Goal: Task Accomplishment & Management: Use online tool/utility

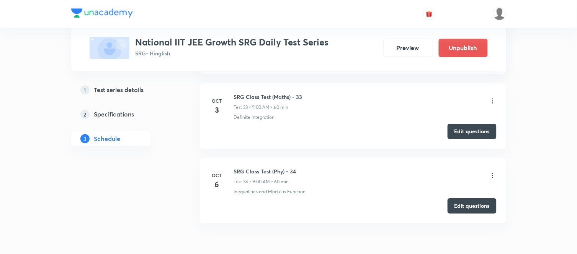
scroll to position [2672, 0]
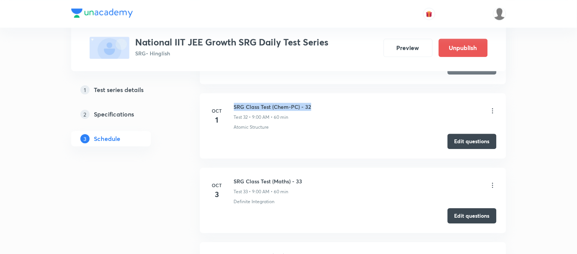
drag, startPoint x: 313, startPoint y: 106, endPoint x: 233, endPoint y: 101, distance: 80.2
click at [233, 101] on li "Oct 1 SRG Class Test (Chem-PC) - 32 Test 32 • 9:00 AM • 60 min Atomic Structure…" at bounding box center [353, 125] width 306 height 65
copy h6 "SRG Class Test (Chem-PC) - 32"
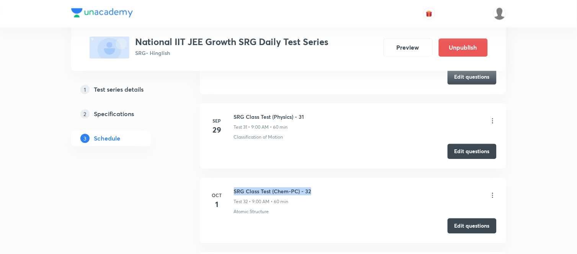
copy h6 "SRG Class Test (Chem-PC) - 32"
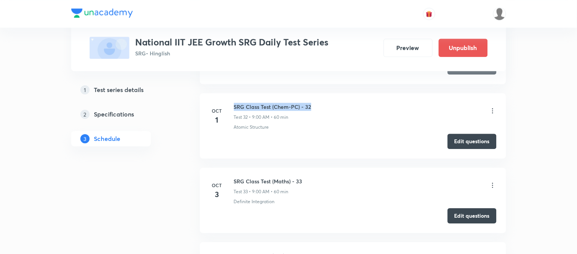
copy h6 "SRG Class Test (Chem-PC) - 32"
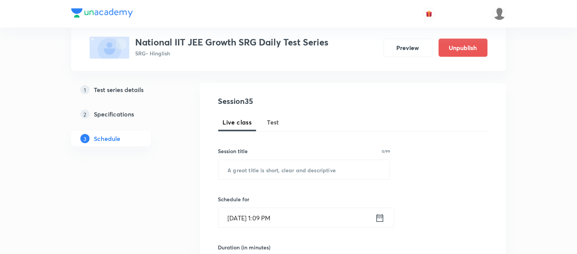
scroll to position [0, 0]
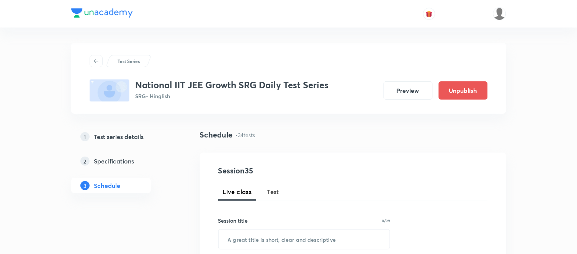
click at [273, 192] on span "Test" at bounding box center [273, 191] width 12 height 9
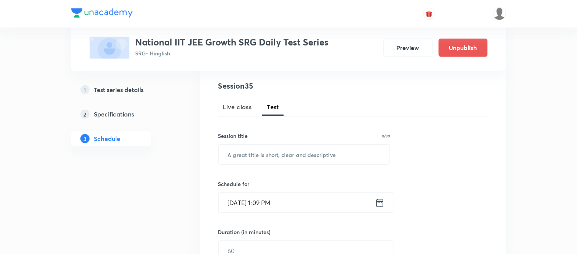
click at [278, 143] on div "Session title 0/99 ​" at bounding box center [304, 148] width 172 height 33
click at [278, 155] on input "text" at bounding box center [303, 155] width 171 height 20
paste input "SRG Class Test (Chem-PC) - 32"
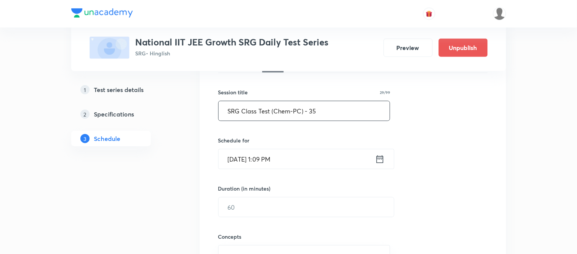
scroll to position [170, 0]
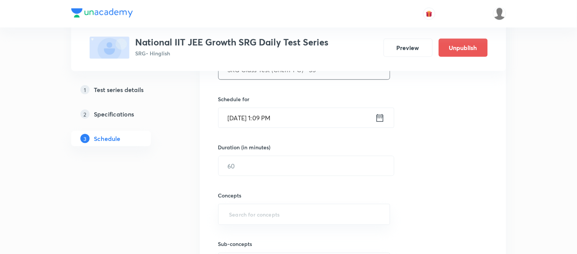
type input "SRG Class Test (Chem-PC) - 35"
click at [245, 120] on input "Oct 6, 2025, 1:09 PM" at bounding box center [296, 118] width 157 height 20
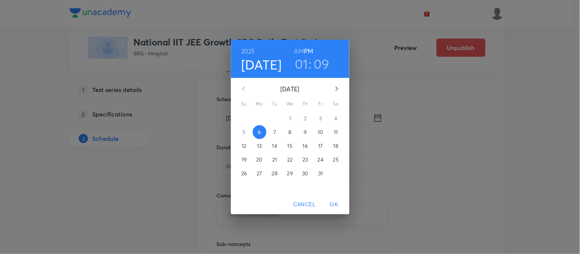
click at [292, 134] on p "8" at bounding box center [290, 133] width 3 height 8
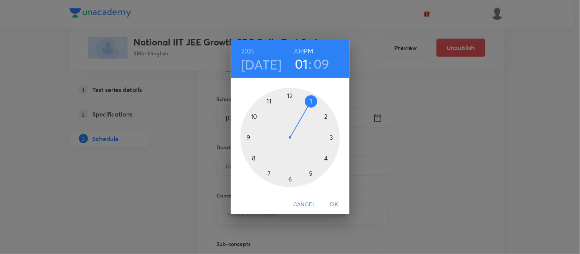
click at [249, 137] on div at bounding box center [290, 137] width 99 height 99
click at [289, 94] on div at bounding box center [290, 137] width 99 height 99
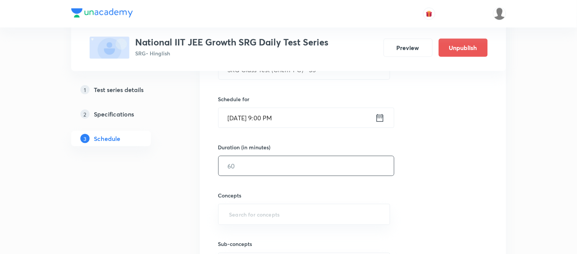
click at [255, 163] on input "text" at bounding box center [305, 167] width 175 height 20
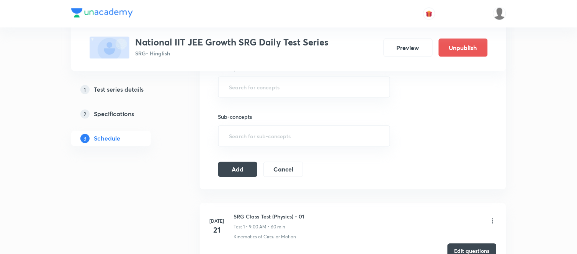
scroll to position [212, 0]
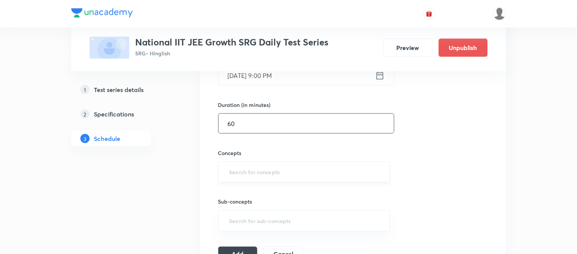
type input "60"
click at [251, 171] on input "text" at bounding box center [304, 172] width 153 height 14
type input "A"
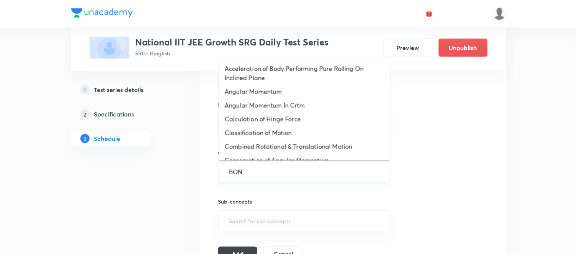
type input "BOND"
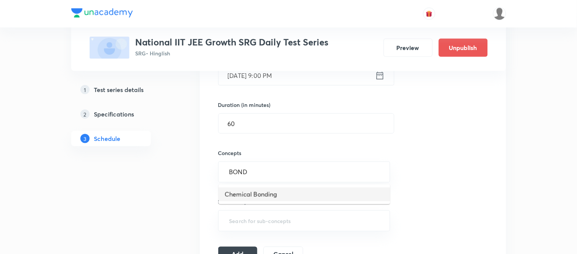
click at [243, 192] on li "Chemical Bonding" at bounding box center [303, 195] width 171 height 14
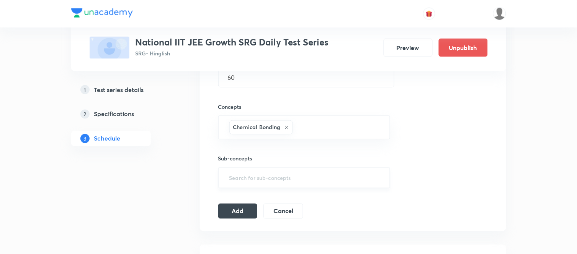
scroll to position [340, 0]
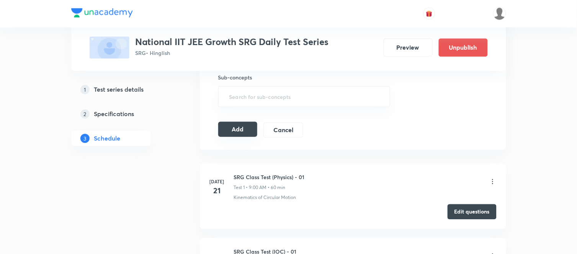
click at [243, 128] on button "Add" at bounding box center [237, 129] width 39 height 15
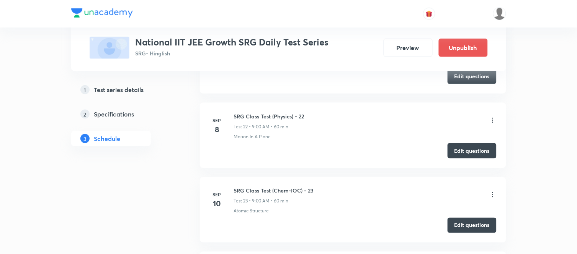
scroll to position [2625, 0]
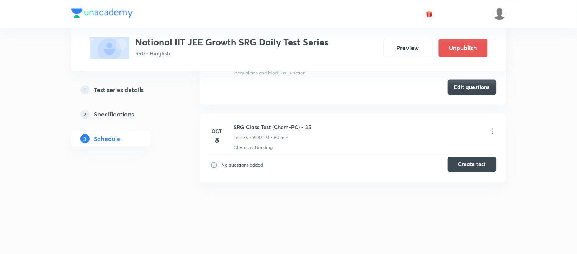
click at [476, 167] on button "Create test" at bounding box center [471, 164] width 49 height 15
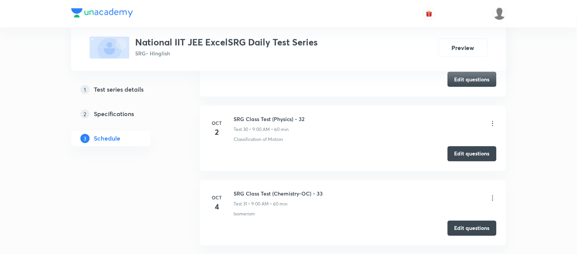
scroll to position [2576, 0]
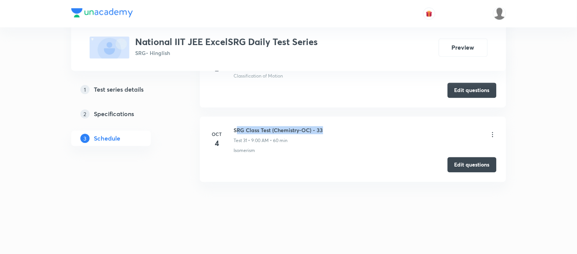
drag, startPoint x: 328, startPoint y: 131, endPoint x: 227, endPoint y: 119, distance: 101.8
click at [230, 119] on li "Oct 4 SRG Class Test (Chemistry-OC) - 33 Test 31 • 9:00 AM • 60 min Isomerism E…" at bounding box center [353, 149] width 306 height 65
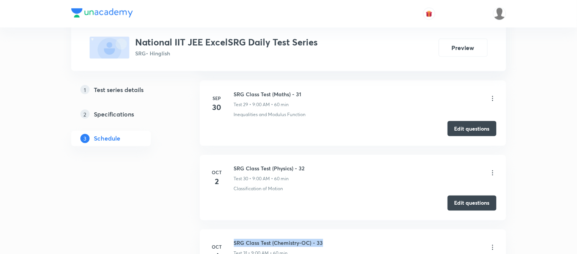
scroll to position [2448, 0]
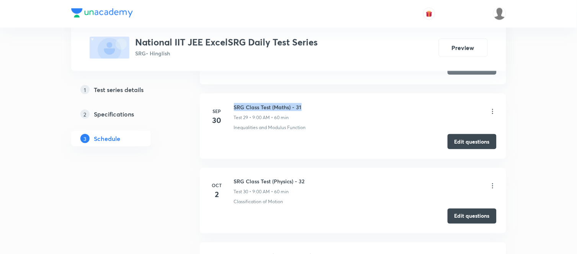
drag, startPoint x: 305, startPoint y: 107, endPoint x: 232, endPoint y: 103, distance: 73.2
click at [232, 103] on li "Sep 30 SRG Class Test (Maths) - 31 Test 29 • 9:00 AM • 60 min Inequalities and …" at bounding box center [353, 126] width 306 height 65
copy h6 "SRG Class Test (Maths) - 31"
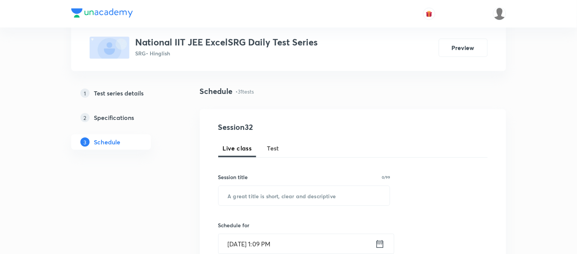
scroll to position [127, 0]
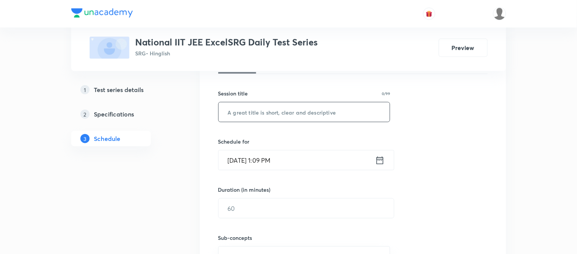
click at [305, 115] on input "text" at bounding box center [303, 113] width 171 height 20
paste input "SRG Class Test (Maths) - 31"
type input "SRG Class Test (Maths) - 34"
click at [240, 158] on input "Oct 6, 2025, 1:09 PM" at bounding box center [296, 161] width 157 height 20
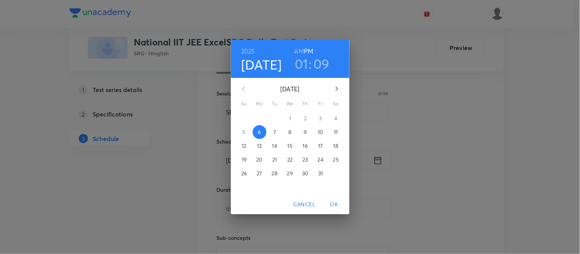
click at [274, 130] on p "7" at bounding box center [275, 133] width 3 height 8
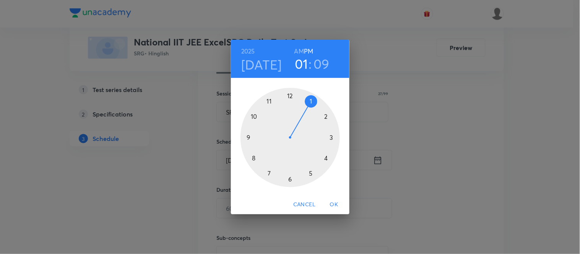
click at [250, 137] on div at bounding box center [290, 137] width 99 height 99
click at [299, 48] on h6 "AM" at bounding box center [300, 51] width 10 height 11
drag, startPoint x: 319, startPoint y: 110, endPoint x: 289, endPoint y: 96, distance: 33.7
click at [289, 96] on div at bounding box center [290, 137] width 99 height 99
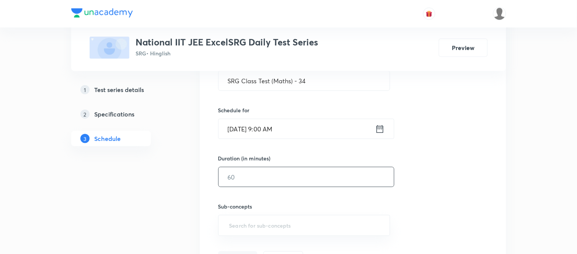
scroll to position [212, 0]
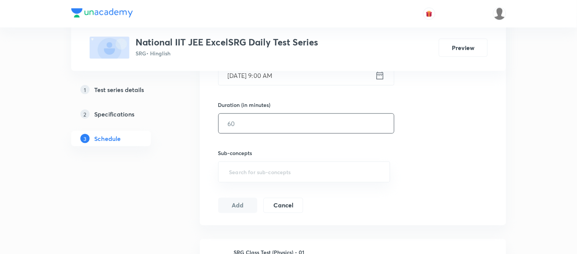
click at [248, 129] on input "text" at bounding box center [305, 124] width 175 height 20
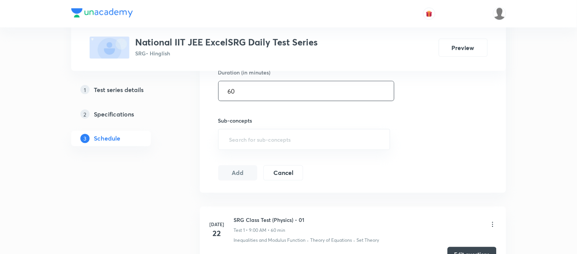
scroll to position [297, 0]
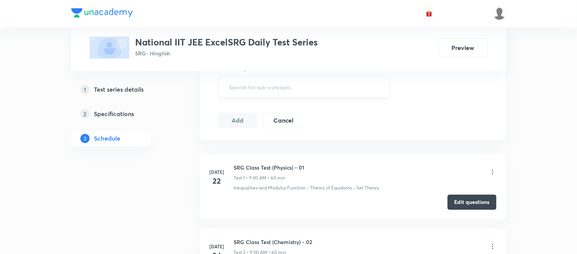
type input "60"
click at [290, 85] on input "text" at bounding box center [304, 87] width 153 height 14
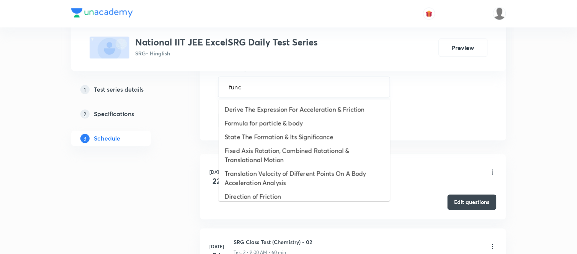
type input "funct"
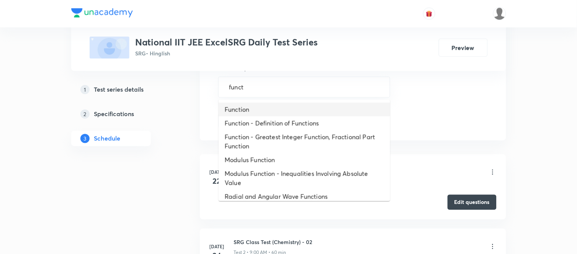
click at [261, 109] on li "Function" at bounding box center [303, 110] width 171 height 14
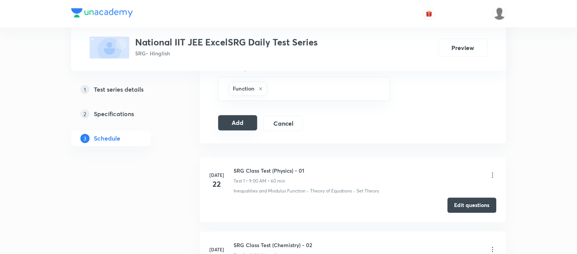
click at [243, 123] on button "Add" at bounding box center [237, 123] width 39 height 15
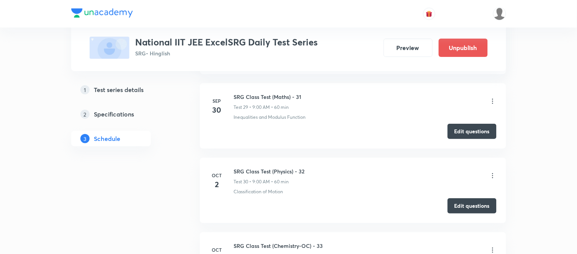
scroll to position [2382, 0]
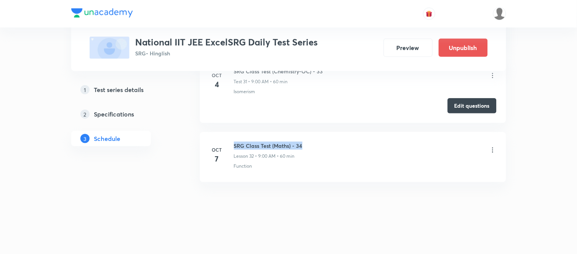
drag, startPoint x: 306, startPoint y: 144, endPoint x: 232, endPoint y: 143, distance: 74.6
click at [232, 143] on div "Oct 7 SRG Class Test (Maths) - 34 Lesson 32 • 9:00 AM • 60 min Function" at bounding box center [352, 156] width 287 height 28
copy h6 "SRG Class Test (Maths) - 34"
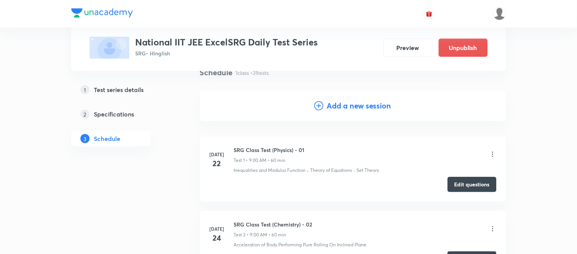
scroll to position [0, 0]
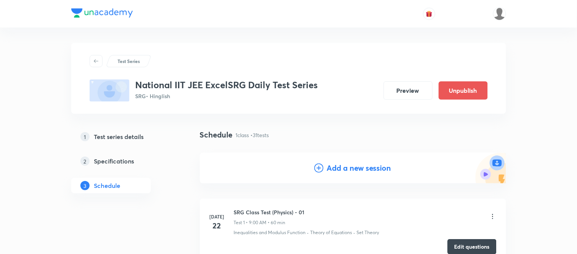
click at [347, 166] on h4 "Add a new session" at bounding box center [358, 168] width 65 height 11
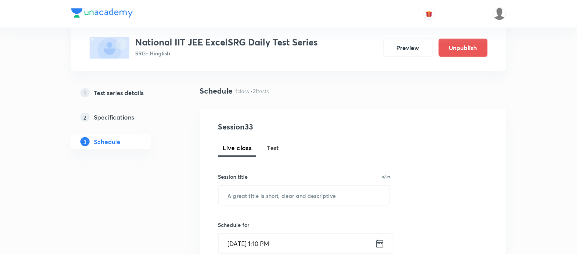
scroll to position [85, 0]
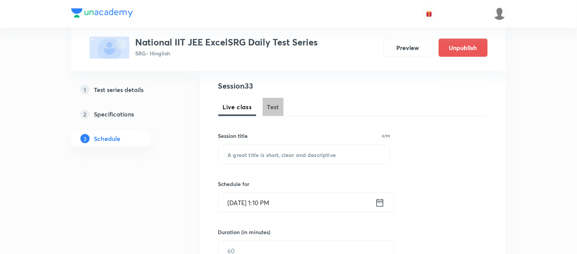
click at [274, 108] on span "Test" at bounding box center [273, 107] width 12 height 9
click at [281, 149] on input "text" at bounding box center [303, 155] width 171 height 20
paste input "SRG Class Test (Maths) - 34"
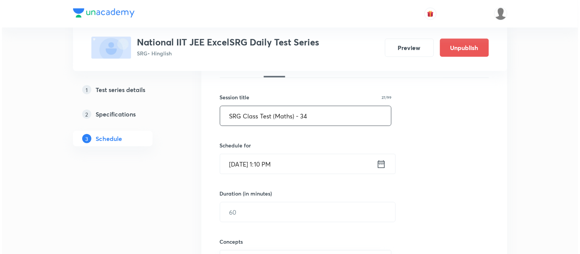
scroll to position [170, 0]
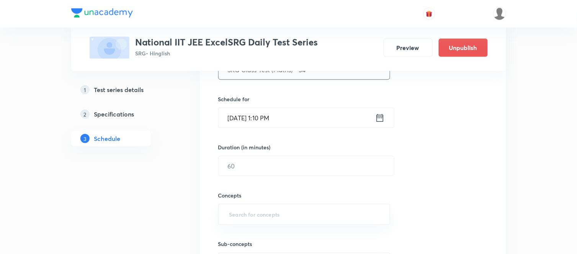
type input "SRG Class Test (Maths) - 34"
click at [256, 122] on input "Oct 6, 2025, 1:10 PM" at bounding box center [296, 118] width 157 height 20
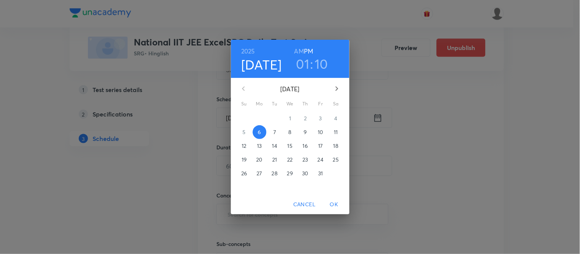
click at [274, 130] on p "7" at bounding box center [275, 133] width 3 height 8
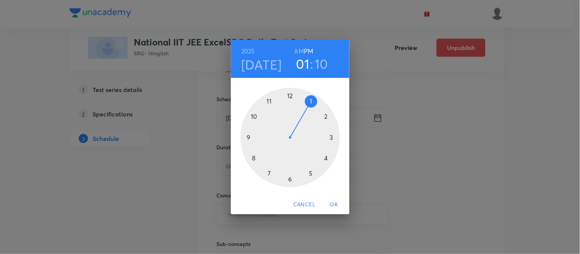
click at [249, 135] on div at bounding box center [290, 137] width 99 height 99
drag, startPoint x: 324, startPoint y: 112, endPoint x: 289, endPoint y: 100, distance: 36.8
click at [289, 100] on div at bounding box center [290, 137] width 99 height 99
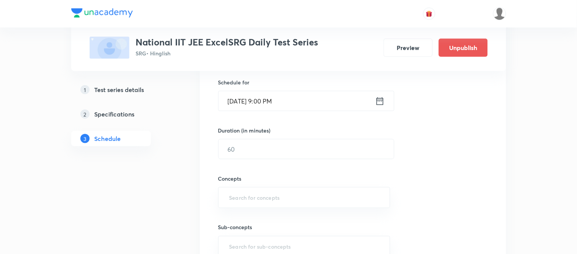
scroll to position [212, 0]
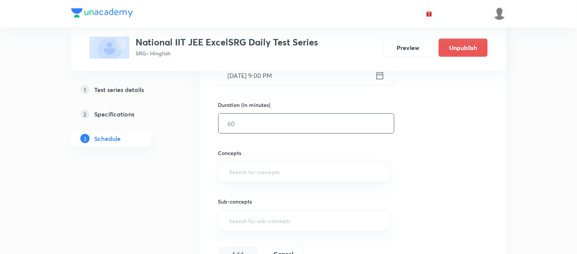
click at [266, 131] on input "text" at bounding box center [305, 124] width 175 height 20
type input "9"
type input "0"
type input "60"
click at [262, 177] on input "text" at bounding box center [304, 172] width 153 height 14
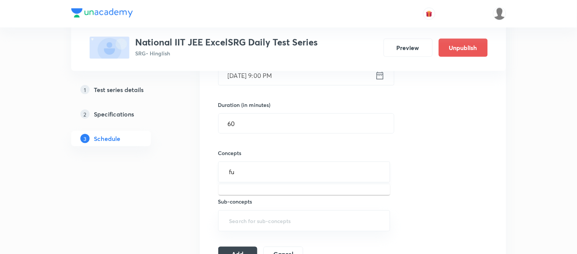
type input "fun"
click at [259, 189] on li "Inequalities and Modulus Function" at bounding box center [303, 195] width 171 height 14
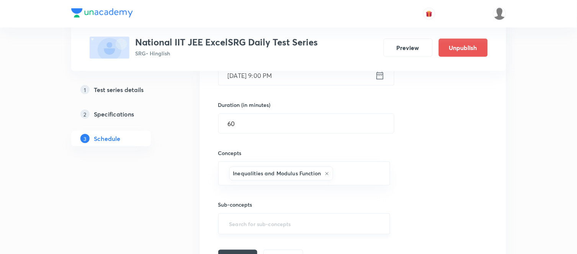
click at [263, 215] on div "​" at bounding box center [304, 224] width 172 height 21
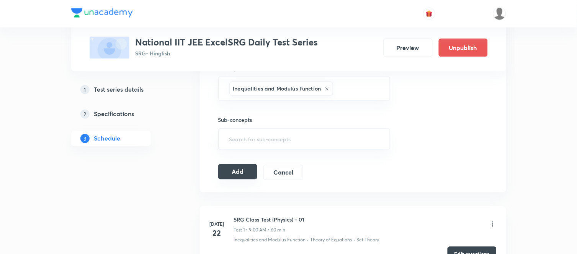
click at [251, 168] on button "Add" at bounding box center [237, 172] width 39 height 15
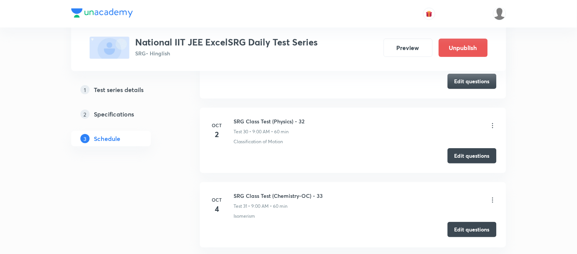
scroll to position [2382, 0]
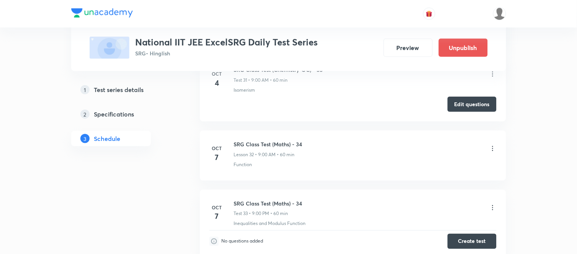
click at [492, 151] on icon at bounding box center [492, 148] width 1 height 5
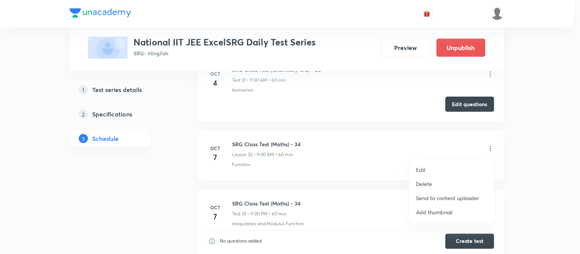
click at [423, 186] on p "Delete" at bounding box center [425, 184] width 16 height 8
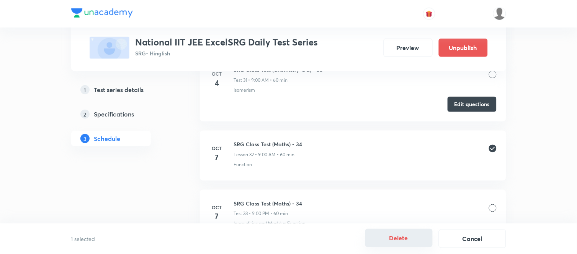
click at [393, 235] on button "Delete" at bounding box center [398, 238] width 67 height 18
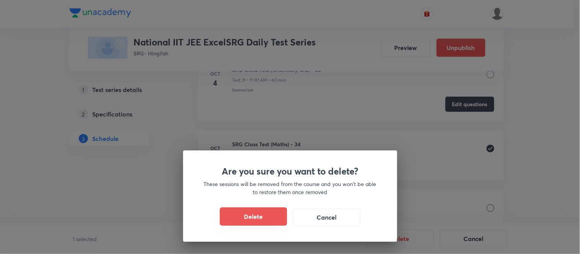
click at [260, 216] on button "Delete" at bounding box center [253, 217] width 67 height 18
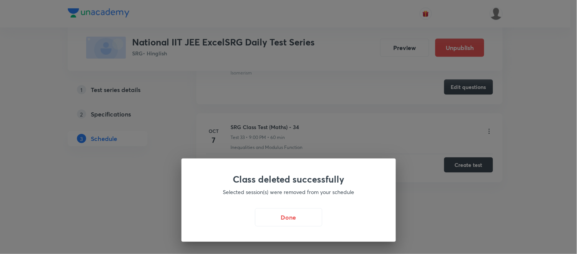
scroll to position [2401, 0]
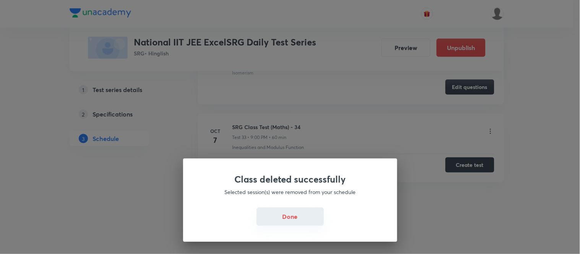
click at [286, 215] on button "Done" at bounding box center [290, 217] width 67 height 18
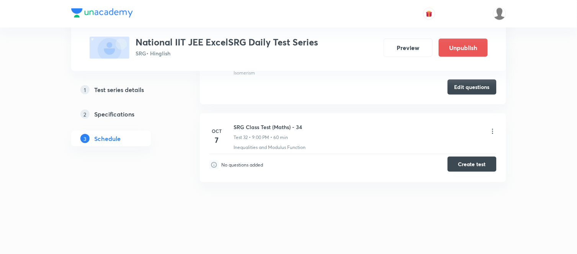
click at [476, 161] on button "Create test" at bounding box center [471, 164] width 49 height 15
click at [479, 162] on button "Create test" at bounding box center [471, 164] width 49 height 15
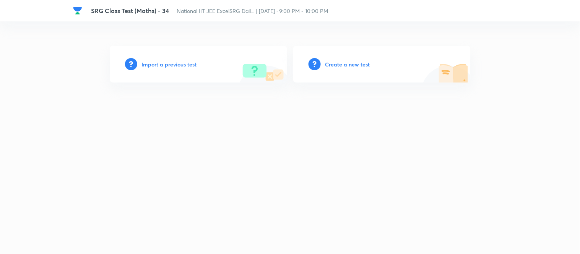
click at [349, 59] on div "Create a new test" at bounding box center [382, 64] width 178 height 37
click at [348, 63] on h6 "Create a new test" at bounding box center [348, 64] width 45 height 8
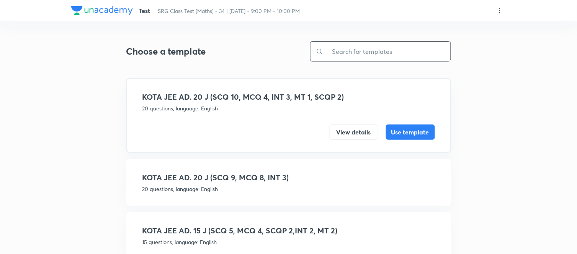
click at [370, 59] on input "text" at bounding box center [386, 52] width 127 height 20
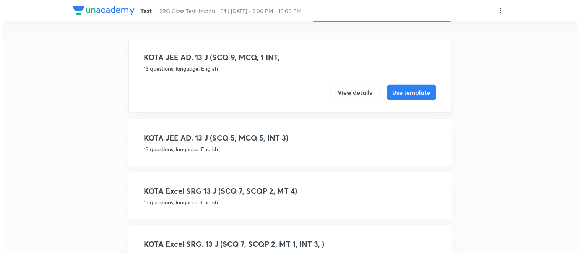
scroll to position [75, 0]
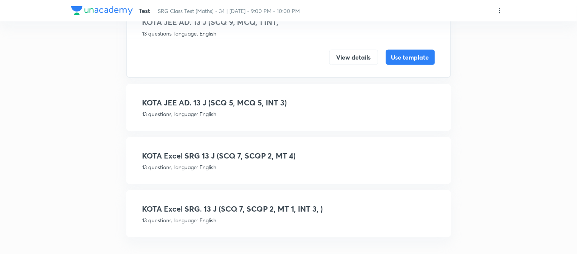
type input "13 J"
click at [239, 100] on h4 "KOTA JEE AD. 13 J (SCQ 5, MCQ 5, INT 3)" at bounding box center [288, 102] width 292 height 11
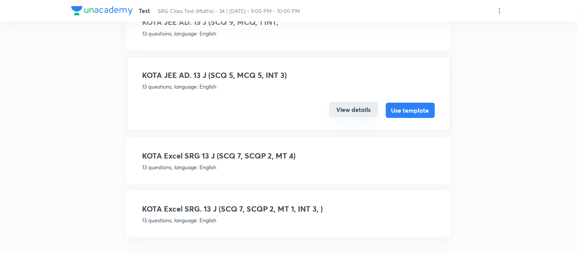
click at [347, 110] on button "View details" at bounding box center [353, 109] width 49 height 15
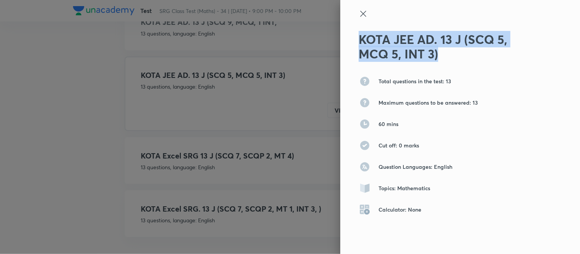
drag, startPoint x: 439, startPoint y: 60, endPoint x: 355, endPoint y: 39, distance: 87.1
click at [359, 39] on h2 "KOTA JEE AD. 13 J (SCQ 5, MCQ 5, INT 3)" at bounding box center [448, 46] width 178 height 29
copy h2 "KOTA JEE AD. 13 J (SCQ 5, MCQ 5, INT 3)"
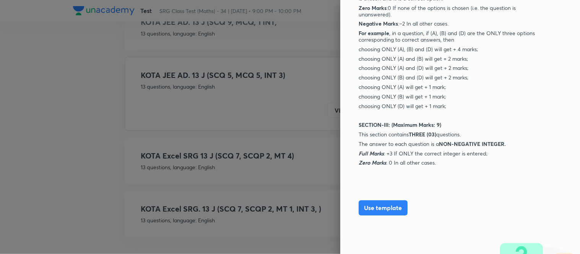
scroll to position [465, 0]
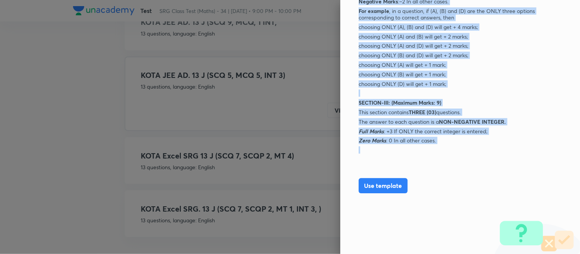
drag, startPoint x: 354, startPoint y: 110, endPoint x: 445, endPoint y: 151, distance: 99.3
copy div "SECTION-I: (Maximum Marks: 15) This section contains FIVE (5) questions. Each q…"
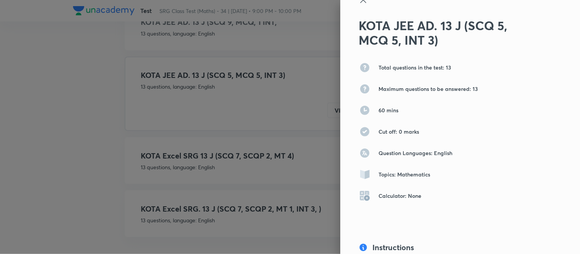
scroll to position [0, 0]
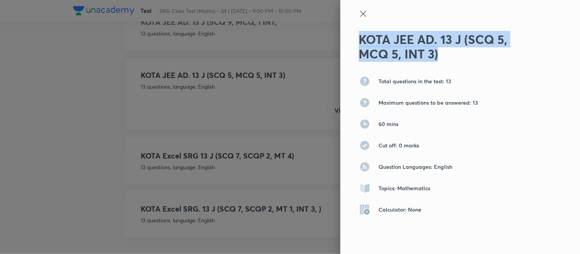
drag, startPoint x: 446, startPoint y: 52, endPoint x: 351, endPoint y: 31, distance: 97.4
click at [351, 31] on div "KOTA JEE AD. 13 J (SCQ 5, MCQ 5, INT 3) Total questions in the test: 13 Maximum…" at bounding box center [461, 127] width 240 height 254
copy h2 "KOTA JEE AD. 13 J (SCQ 5, MCQ 5, INT 3)"
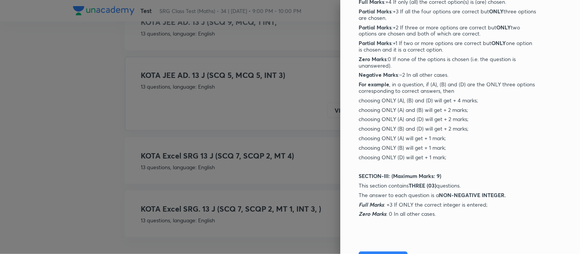
scroll to position [465, 0]
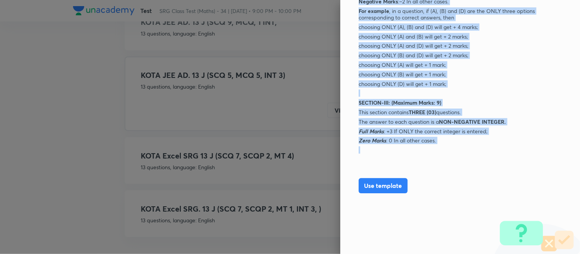
drag, startPoint x: 362, startPoint y: 70, endPoint x: 443, endPoint y: 146, distance: 110.7
click at [443, 146] on div "KOTA JEE AD. 13 J (SCQ 5, MCQ 5, INT 3) Total questions in the test: 13 Maximum…" at bounding box center [461, 127] width 240 height 254
copy div "SECTION-I: (Maximum Marks: 15) This section contains FIVE (5) questions. Each q…"
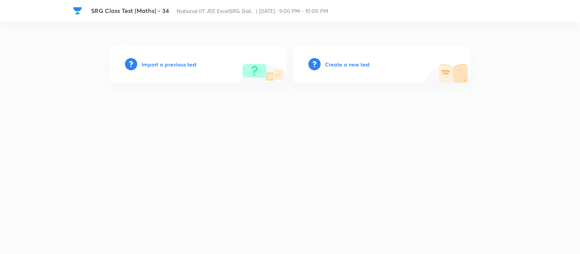
click at [357, 64] on h6 "Create a new test" at bounding box center [348, 64] width 45 height 8
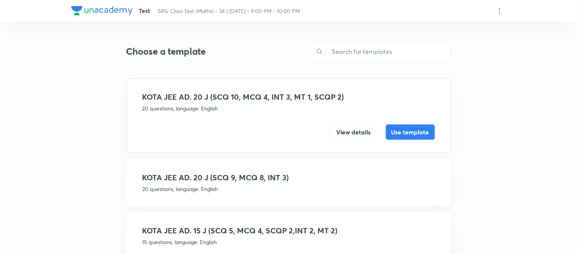
click at [499, 8] on icon at bounding box center [500, 11] width 8 height 8
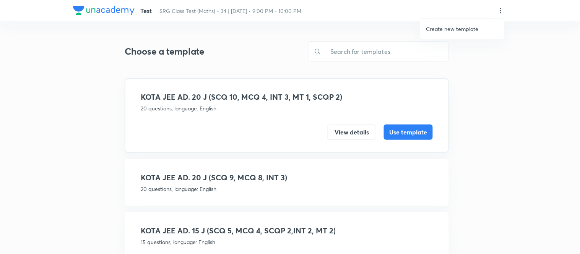
click at [445, 28] on p "Create new template" at bounding box center [453, 29] width 52 height 8
click at [385, 53] on div at bounding box center [290, 127] width 580 height 254
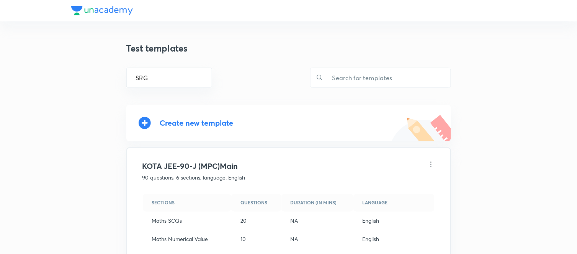
click at [218, 121] on div "Create new template" at bounding box center [196, 123] width 73 height 9
click at [357, 76] on input "text" at bounding box center [386, 78] width 127 height 20
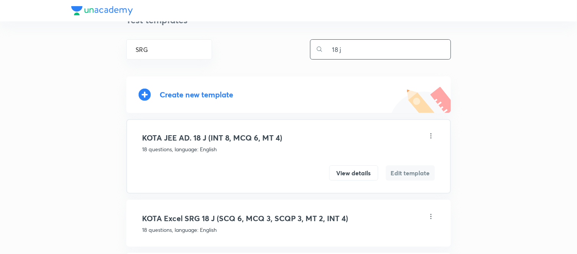
scroll to position [42, 0]
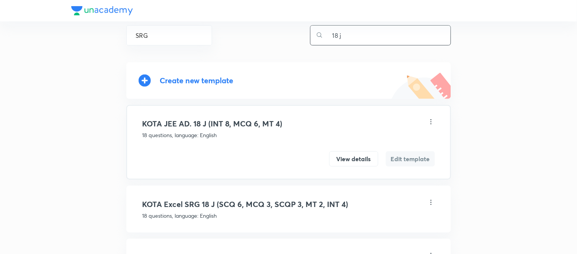
type input "18 j"
drag, startPoint x: 293, startPoint y: 124, endPoint x: 223, endPoint y: 114, distance: 71.2
click at [223, 114] on div "KOTA JEE AD. 18 J (INT 8, MCQ 6, MT 4) 18 questions, language: English View det…" at bounding box center [288, 142] width 324 height 75
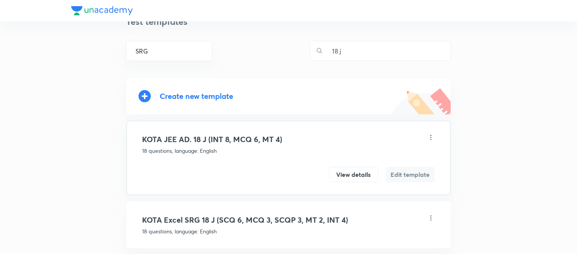
scroll to position [0, 0]
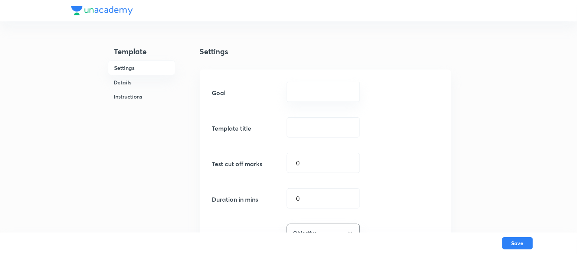
click at [333, 91] on input "text" at bounding box center [323, 91] width 54 height 7
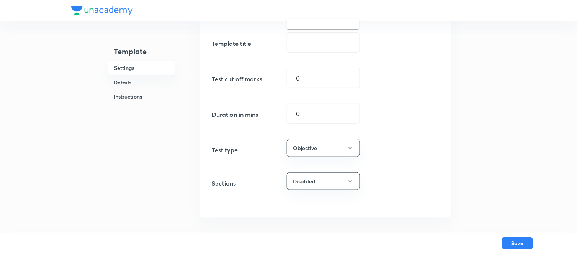
scroll to position [42, 0]
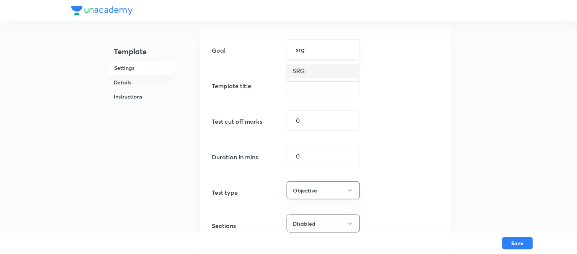
click at [309, 74] on li "SRG" at bounding box center [323, 71] width 72 height 14
type input "SRG"
click at [307, 86] on input "text" at bounding box center [323, 85] width 72 height 20
paste input "KOTA JEE AD. 13 J (SCQ 5, MCQ 5, INT 3)"
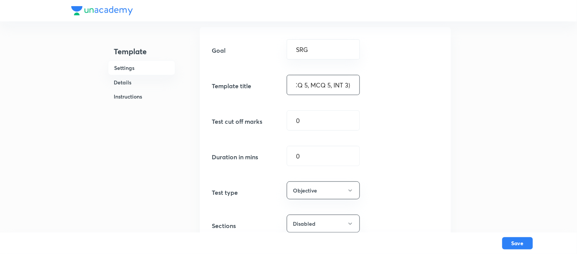
click at [321, 84] on input "KOTA JEE AD. 13 J (SCQ 5, MCQ 5, INT 3)" at bounding box center [323, 85] width 72 height 20
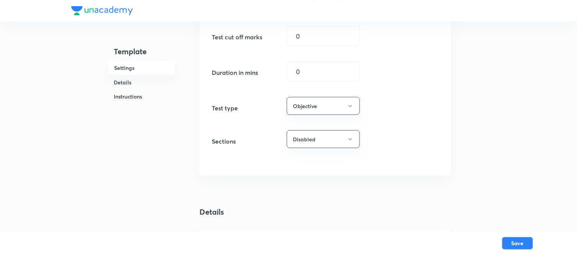
scroll to position [127, 0]
type input "KOTA Excel SRG. 13 J (SCQ 5, MCQ 4, INT 4)"
drag, startPoint x: 312, startPoint y: 72, endPoint x: 258, endPoint y: 70, distance: 54.4
click at [258, 70] on div "Duration in mins 0 ​" at bounding box center [325, 71] width 227 height 20
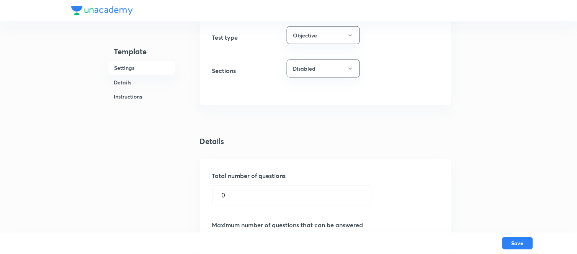
scroll to position [212, 0]
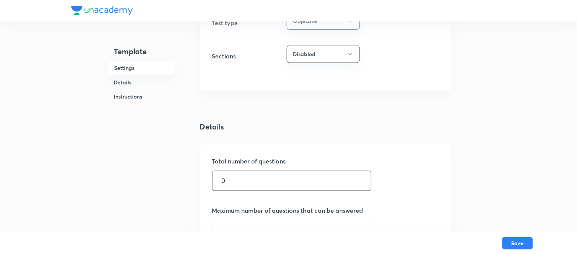
type input "60"
drag, startPoint x: 246, startPoint y: 181, endPoint x: 115, endPoint y: 165, distance: 132.7
click at [115, 165] on div "Template Settings Details Instructions Settings Goal SRG ​ Template title KOTA …" at bounding box center [288, 257] width 435 height 908
type input "13"
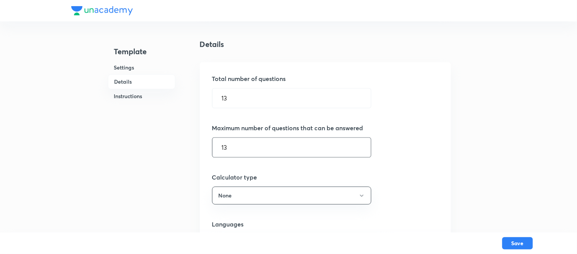
scroll to position [468, 0]
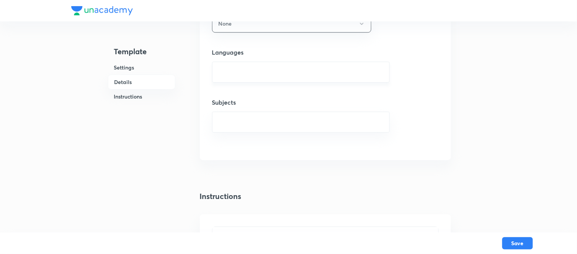
type input "13"
click at [258, 68] on input "text" at bounding box center [301, 72] width 158 height 14
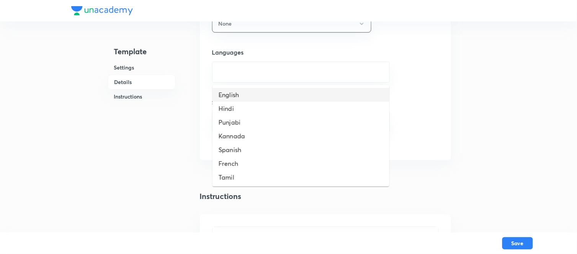
click at [245, 97] on li "English" at bounding box center [300, 95] width 177 height 14
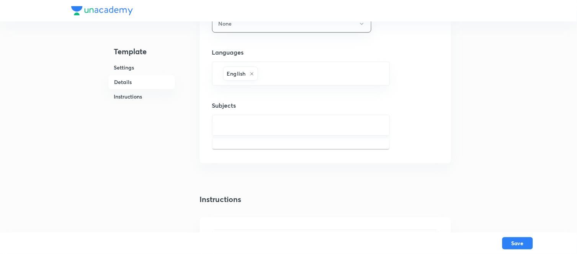
click at [249, 124] on input "text" at bounding box center [301, 125] width 158 height 14
type input "mathematics"
click at [243, 150] on li "Mathematics" at bounding box center [300, 149] width 177 height 14
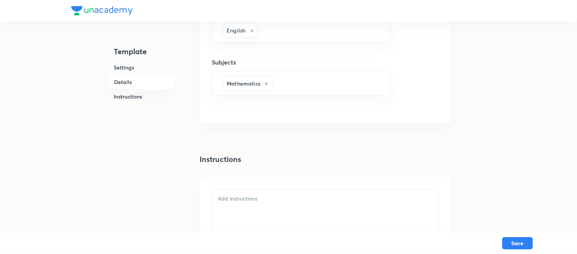
scroll to position [553, 0]
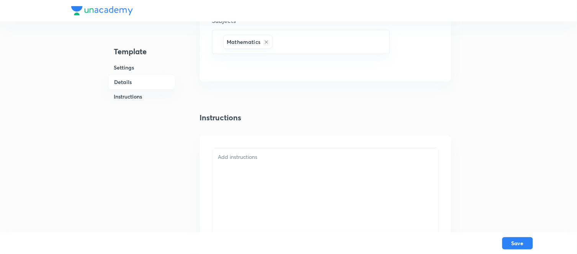
click at [256, 161] on p at bounding box center [325, 157] width 214 height 9
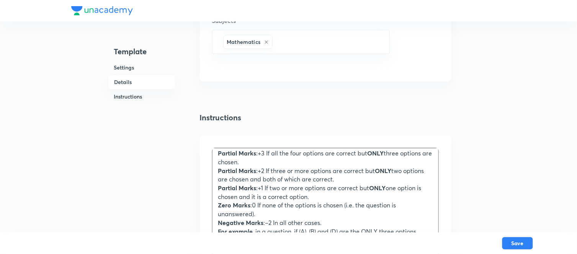
scroll to position [85, 0]
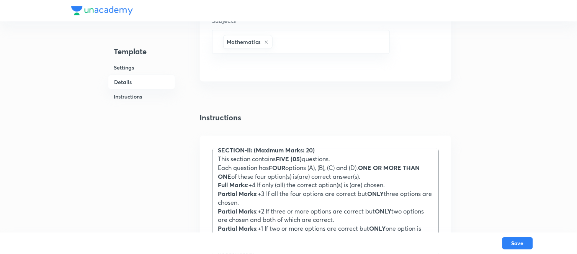
click at [291, 158] on strong "FIVE (05)" at bounding box center [289, 159] width 26 height 8
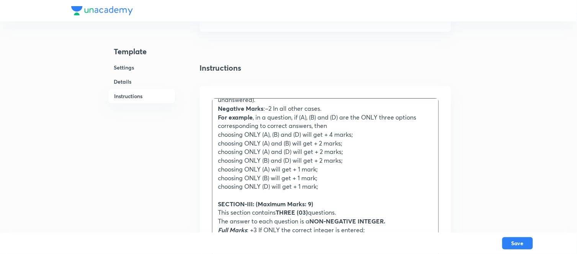
scroll to position [637, 0]
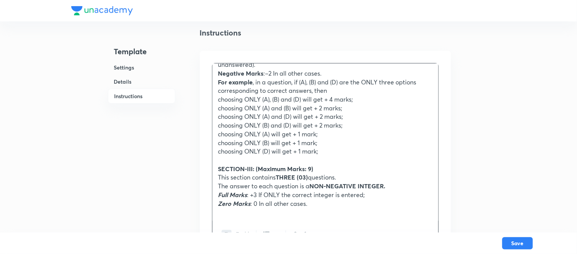
click at [252, 168] on strong "SECTION-III: (Maximum Marks: 9)" at bounding box center [265, 169] width 95 height 8
click at [292, 177] on strong "THREE" at bounding box center [286, 177] width 20 height 8
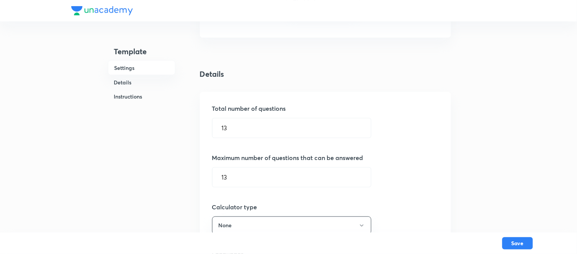
scroll to position [52, 0]
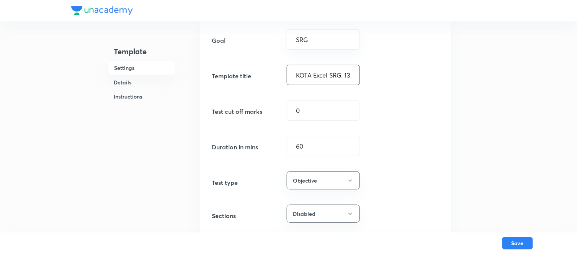
click at [323, 78] on input "KOTA Excel SRG. 13 J (SCQ 5, MCQ 4, INT 4)" at bounding box center [323, 75] width 72 height 20
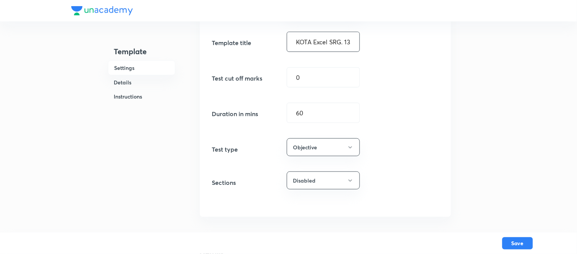
scroll to position [85, 0]
click at [521, 239] on button "Save" at bounding box center [517, 243] width 31 height 12
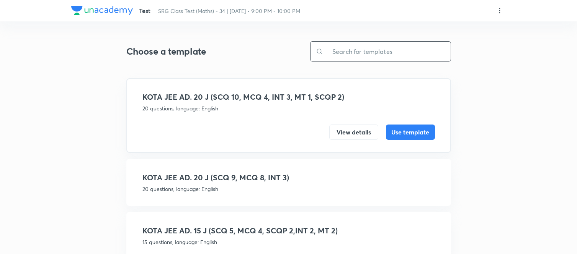
click at [381, 49] on input "text" at bounding box center [386, 52] width 127 height 20
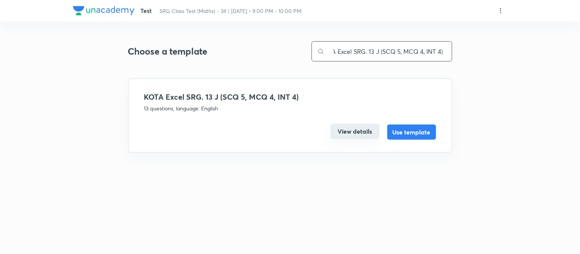
type input "KOTA Excel SRG. 13 J (SCQ 5, MCQ 4, INT 4)"
click at [365, 134] on button "View details" at bounding box center [355, 131] width 49 height 15
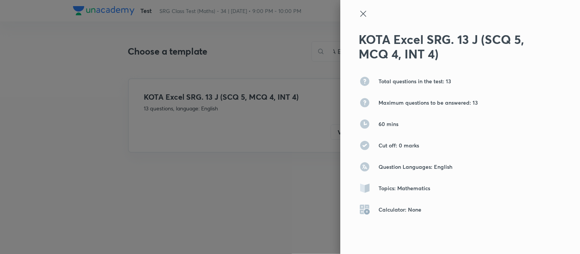
scroll to position [0, 0]
click at [359, 13] on icon at bounding box center [363, 13] width 9 height 9
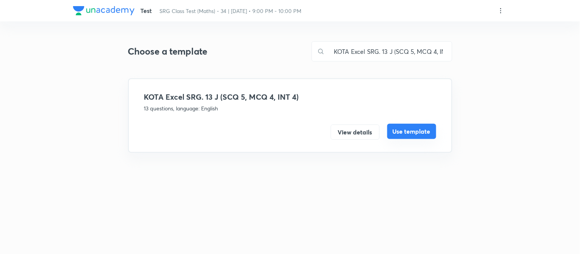
click at [422, 131] on button "Use template" at bounding box center [412, 131] width 49 height 15
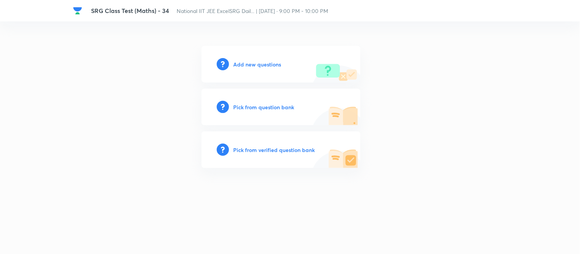
click at [275, 63] on h6 "Add new questions" at bounding box center [258, 64] width 48 height 8
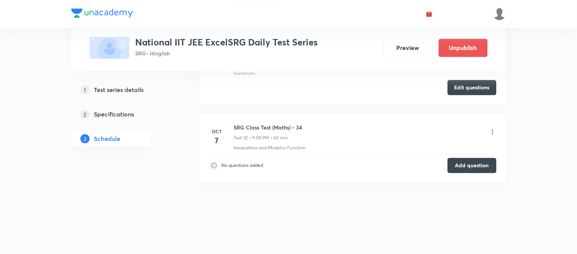
scroll to position [2654, 0]
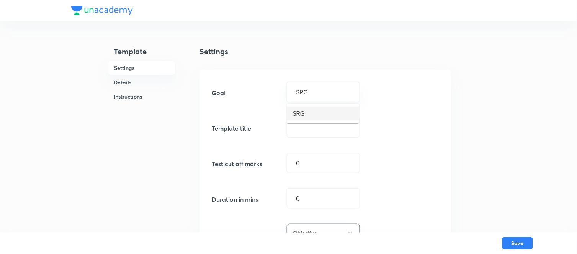
click at [300, 112] on li "SRG" at bounding box center [323, 114] width 72 height 14
type input "SRG"
click at [311, 128] on input "text" at bounding box center [323, 128] width 72 height 20
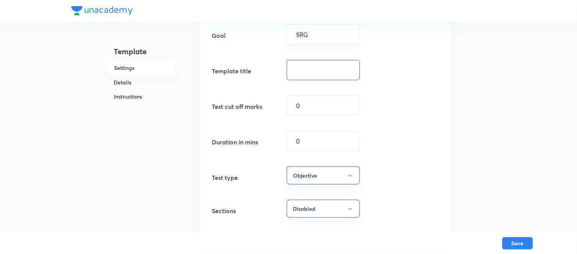
scroll to position [42, 0]
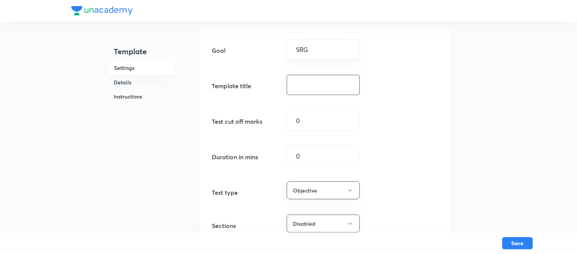
paste input "KOTA JEE AD. 13 J (SCQ 5, MCQ 5, INT 3)"
drag, startPoint x: 331, startPoint y: 82, endPoint x: 340, endPoint y: 82, distance: 9.2
click at [331, 82] on input "KOTA JEE AD. 13 J (SCQ 5, MCQ 5, INT 3)" at bounding box center [323, 85] width 72 height 20
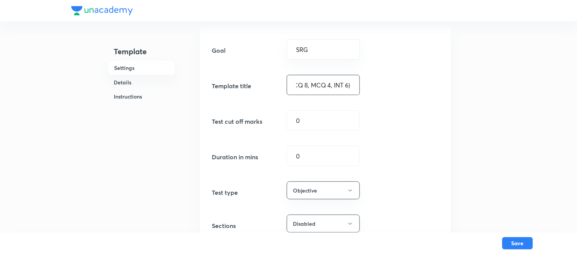
type input "KOTA Growth SRG. 18 J (SCQ 8, MCQ 4, INT 6)"
click at [221, 151] on div "Duration in mins 0 ​" at bounding box center [325, 156] width 227 height 20
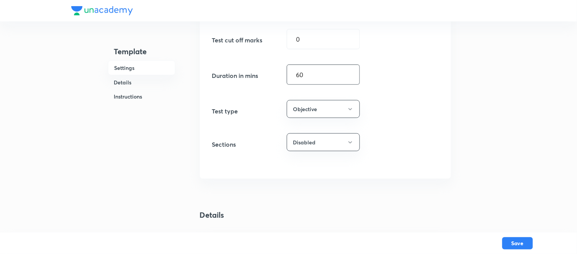
scroll to position [170, 0]
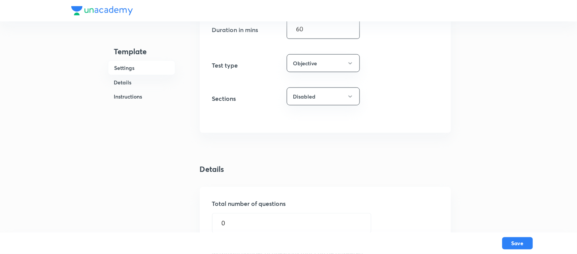
type input "60"
drag, startPoint x: 204, startPoint y: 223, endPoint x: 139, endPoint y: 217, distance: 65.3
type input "18"
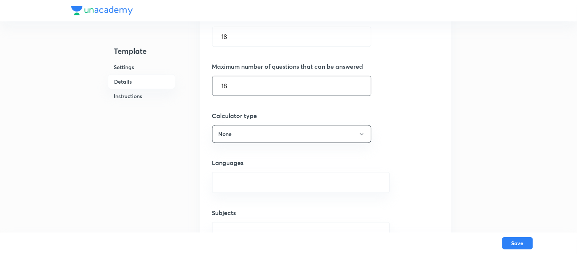
scroll to position [401, 0]
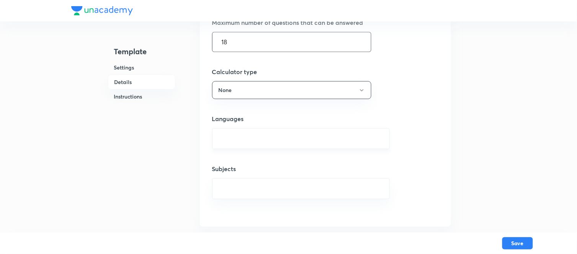
drag, startPoint x: 253, startPoint y: 147, endPoint x: 252, endPoint y: 140, distance: 7.0
click at [253, 146] on div "​" at bounding box center [301, 138] width 178 height 21
type input "18"
click at [238, 138] on input "text" at bounding box center [301, 139] width 158 height 14
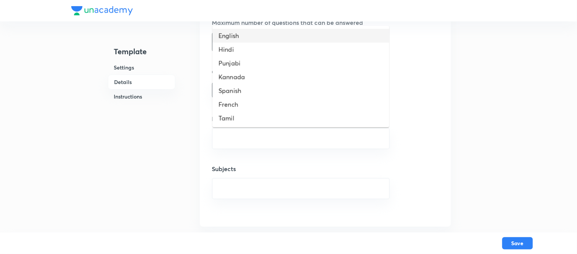
click at [234, 33] on li "English" at bounding box center [300, 36] width 177 height 14
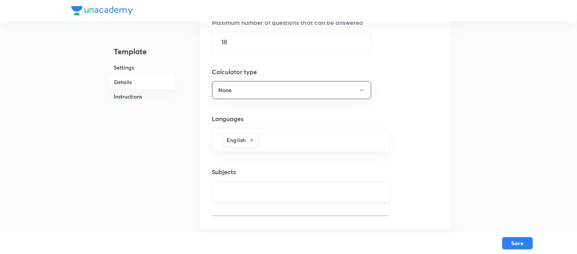
click at [246, 188] on input "text" at bounding box center [301, 192] width 158 height 14
type input "chemistry"
click at [238, 215] on li "Chemistry" at bounding box center [300, 215] width 177 height 14
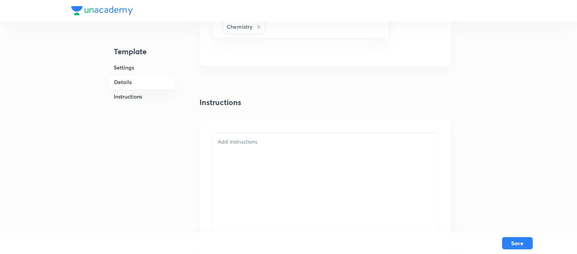
scroll to position [571, 0]
click at [240, 148] on div at bounding box center [325, 209] width 226 height 158
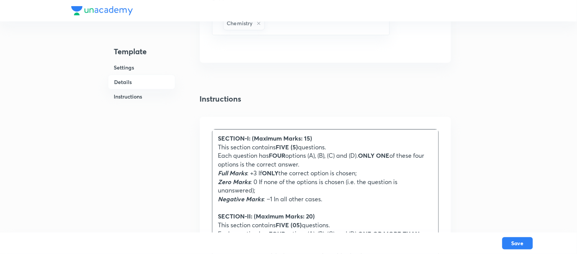
click at [292, 147] on strong "FIVE (5)" at bounding box center [287, 147] width 22 height 8
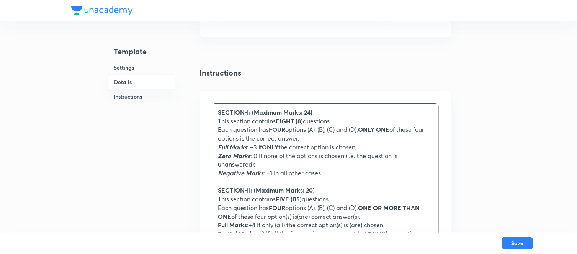
scroll to position [656, 0]
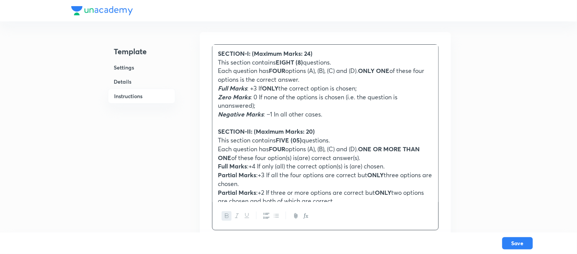
click at [293, 141] on strong "FIVE (05)" at bounding box center [289, 140] width 26 height 8
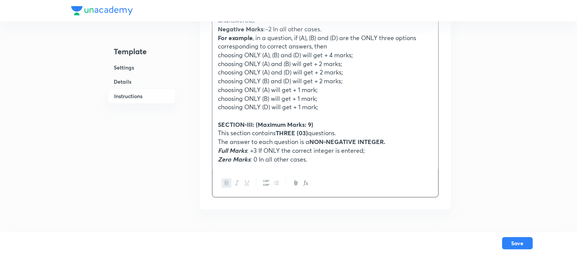
scroll to position [190, 0]
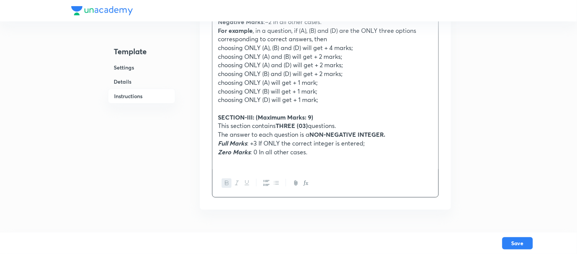
click at [298, 123] on p "This section contains THREE (03) questions." at bounding box center [325, 126] width 214 height 9
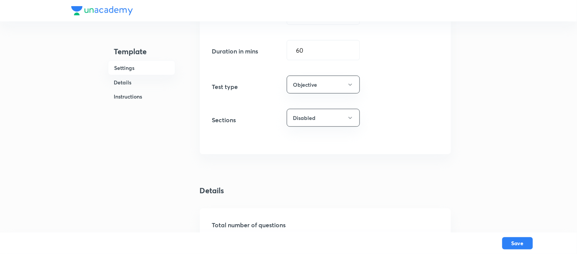
scroll to position [10, 0]
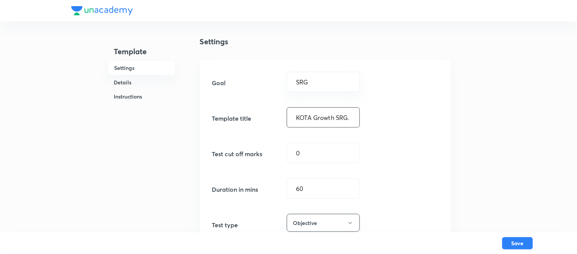
click at [332, 122] on input "KOTA Growth SRG. 18 J (SCQ 8, MCQ 4, INT 6)" at bounding box center [323, 118] width 72 height 20
click at [522, 241] on button "Save" at bounding box center [517, 243] width 31 height 12
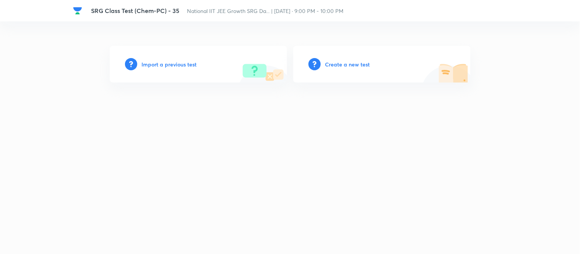
click at [344, 64] on h6 "Create a new test" at bounding box center [348, 64] width 45 height 8
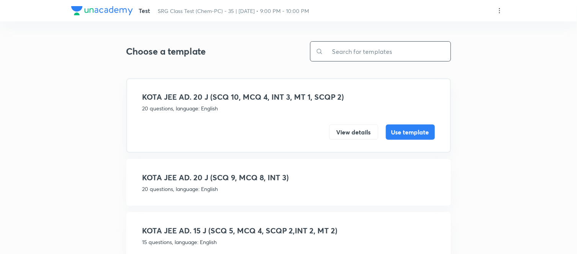
click at [390, 52] on input "text" at bounding box center [386, 52] width 127 height 20
paste input "KOTA Growth SRG. 18 J (SCQ 8, MCQ 4, INT 6)"
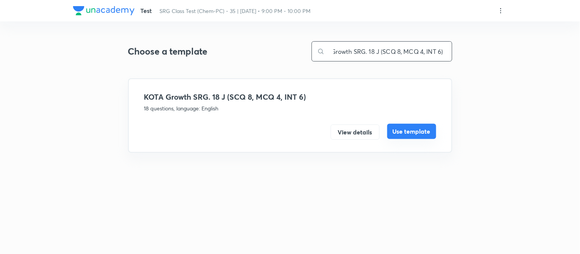
type input "KOTA Growth SRG. 18 J (SCQ 8, MCQ 4, INT 6)"
click at [415, 129] on button "Use template" at bounding box center [412, 131] width 49 height 15
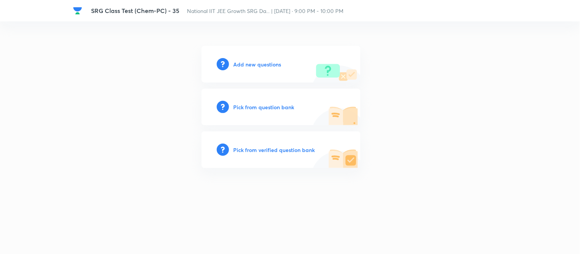
click at [271, 60] on h6 "Add new questions" at bounding box center [258, 64] width 48 height 8
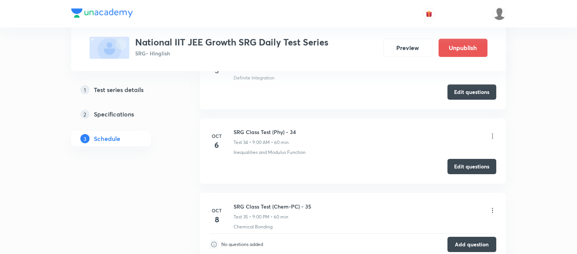
scroll to position [2793, 0]
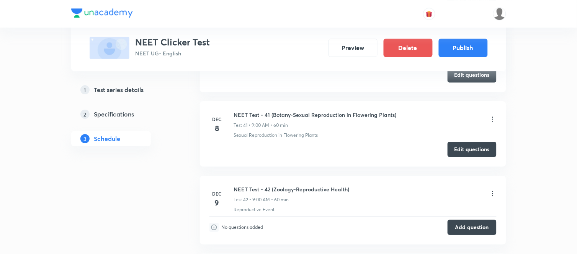
scroll to position [3546, 0]
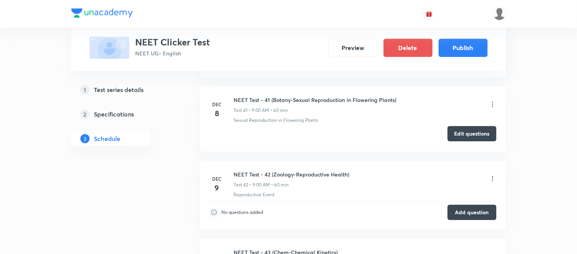
click at [471, 137] on button "Edit questions" at bounding box center [471, 133] width 49 height 15
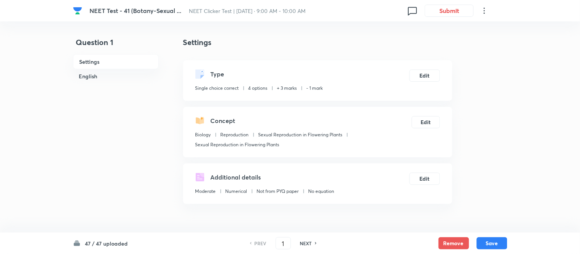
checkbox input "true"
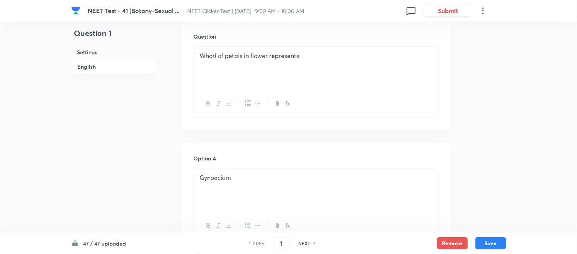
scroll to position [170, 0]
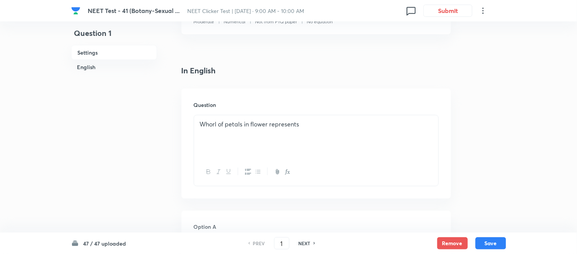
click at [305, 242] on h6 "NEXT" at bounding box center [304, 243] width 12 height 7
type input "2"
checkbox input "false"
checkbox input "true"
click at [305, 242] on h6 "NEXT" at bounding box center [304, 243] width 12 height 7
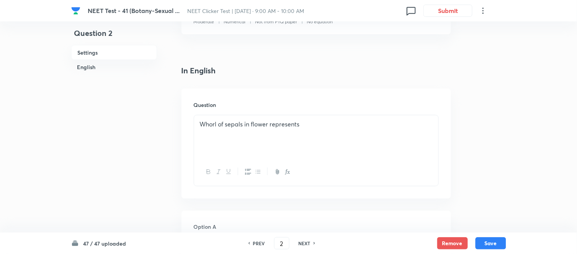
type input "3"
checkbox input "false"
click at [305, 242] on h6 "NEXT" at bounding box center [304, 243] width 12 height 7
checkbox input "false"
type input "4"
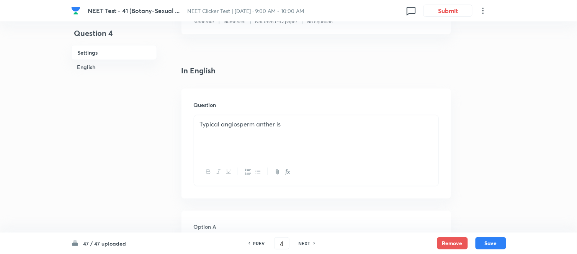
click at [305, 242] on h6 "NEXT" at bounding box center [304, 243] width 12 height 7
checkbox input "false"
type input "5"
click at [305, 242] on h6 "NEXT" at bounding box center [304, 243] width 12 height 7
checkbox input "false"
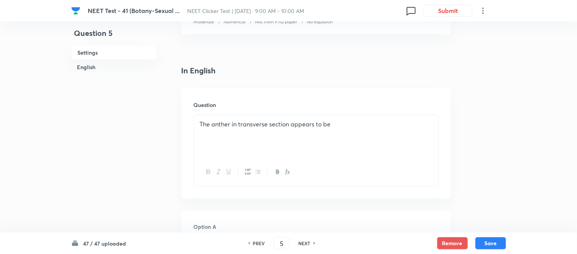
type input "6"
checkbox input "true"
click at [305, 242] on h6 "NEXT" at bounding box center [304, 243] width 12 height 7
type input "7"
checkbox input "false"
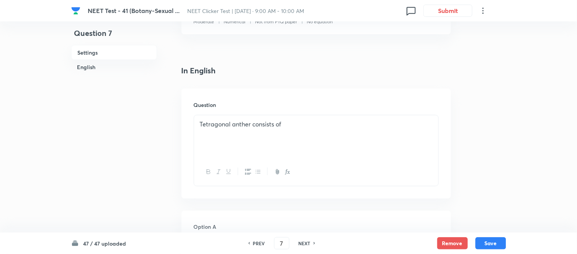
click at [305, 242] on h6 "NEXT" at bounding box center [304, 243] width 12 height 7
checkbox input "false"
type input "8"
click at [305, 242] on h6 "NEXT" at bounding box center [304, 243] width 12 height 7
checkbox input "false"
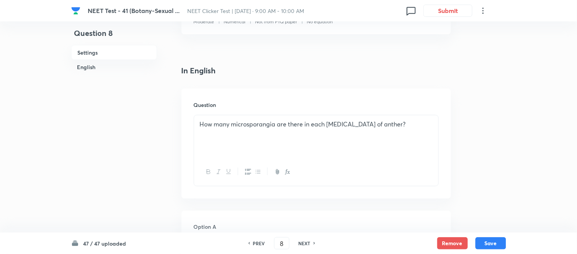
type input "9"
click at [305, 242] on h6 "NEXT" at bounding box center [304, 243] width 12 height 7
checkbox input "false"
type input "10"
checkbox input "true"
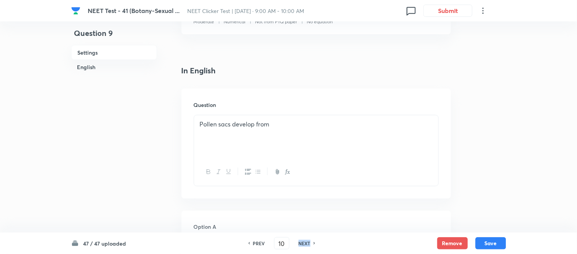
click at [305, 242] on h6 "NEXT" at bounding box center [304, 243] width 12 height 7
type input "11"
checkbox input "false"
click at [305, 242] on h6 "NEXT" at bounding box center [304, 243] width 12 height 7
checkbox input "false"
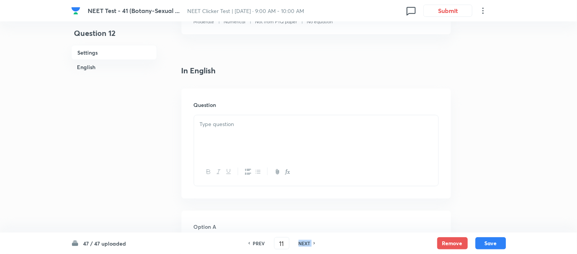
type input "12"
click at [305, 242] on h6 "NEXT" at bounding box center [304, 243] width 12 height 7
checkbox input "false"
type input "13"
click at [305, 242] on h6 "NEXT" at bounding box center [304, 243] width 12 height 7
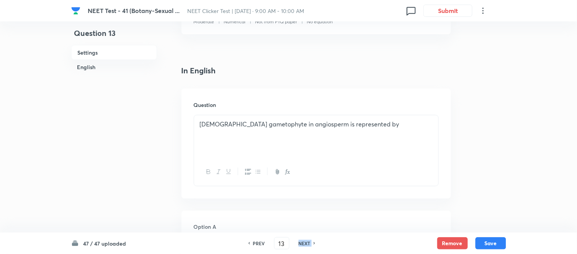
checkbox input "false"
type input "14"
click at [305, 242] on h6 "NEXT" at bounding box center [304, 243] width 12 height 7
checkbox input "false"
type input "15"
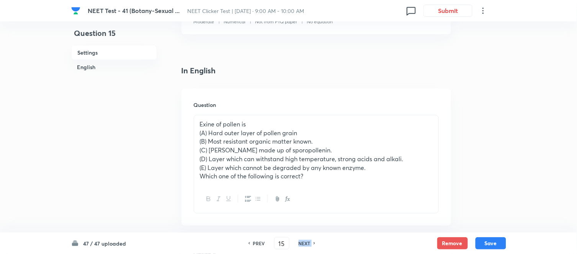
click at [305, 242] on h6 "NEXT" at bounding box center [304, 243] width 12 height 7
checkbox input "false"
type input "16"
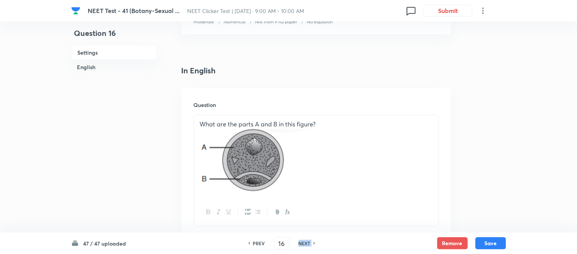
click at [305, 242] on h6 "NEXT" at bounding box center [304, 243] width 12 height 7
checkbox input "false"
type input "17"
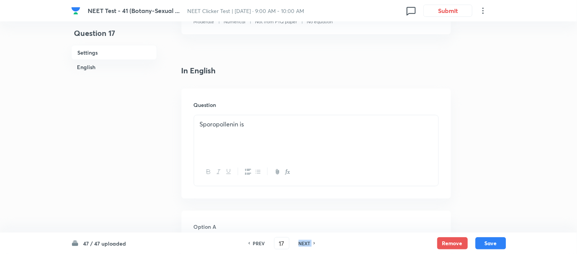
click at [305, 242] on h6 "NEXT" at bounding box center [304, 243] width 12 height 7
checkbox input "false"
type input "18"
click at [305, 242] on h6 "NEXT" at bounding box center [304, 243] width 12 height 7
checkbox input "false"
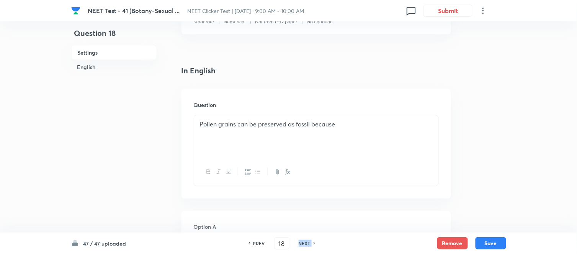
type input "19"
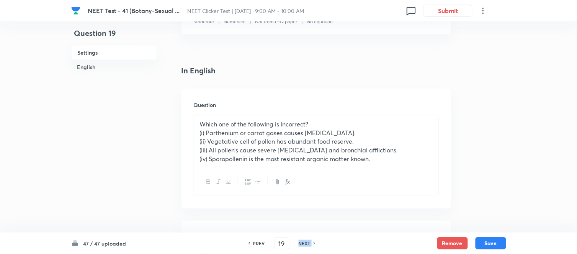
click at [305, 242] on h6 "NEXT" at bounding box center [304, 243] width 12 height 7
checkbox input "false"
type input "20"
click at [305, 242] on h6 "NEXT" at bounding box center [304, 243] width 12 height 7
checkbox input "false"
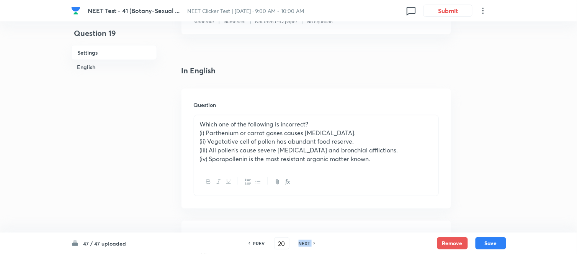
type input "21"
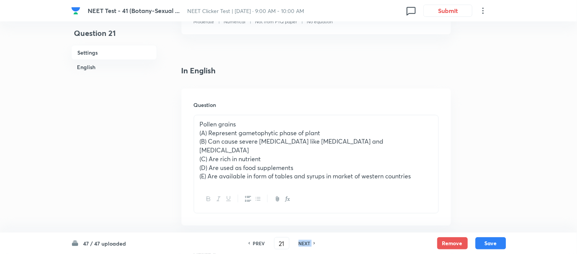
click at [305, 242] on h6 "NEXT" at bounding box center [304, 243] width 12 height 7
checkbox input "false"
type input "22"
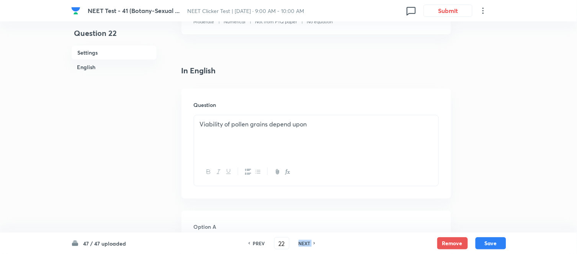
click at [305, 242] on h6 "NEXT" at bounding box center [304, 243] width 12 height 7
checkbox input "false"
type input "23"
click at [305, 242] on h6 "NEXT" at bounding box center [304, 243] width 12 height 7
checkbox input "false"
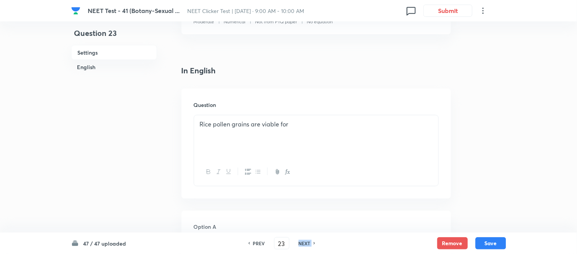
type input "24"
click at [305, 242] on h6 "NEXT" at bounding box center [304, 243] width 12 height 7
checkbox input "false"
type input "25"
click at [305, 242] on h6 "NEXT" at bounding box center [304, 243] width 12 height 7
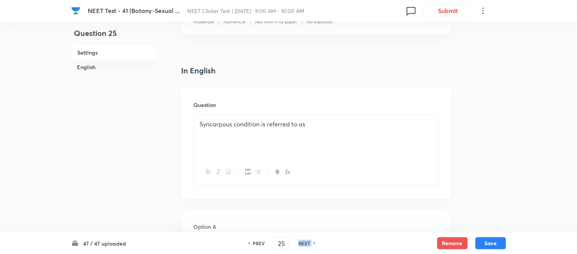
checkbox input "false"
type input "26"
click at [305, 242] on h6 "NEXT" at bounding box center [304, 243] width 12 height 7
checkbox input "false"
type input "27"
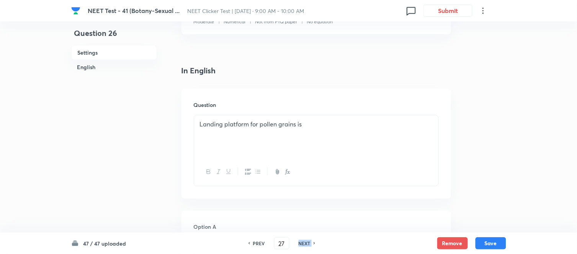
click at [305, 242] on h6 "NEXT" at bounding box center [304, 243] width 12 height 7
checkbox input "false"
type input "28"
checkbox input "true"
click at [305, 242] on h6 "NEXT" at bounding box center [304, 243] width 12 height 7
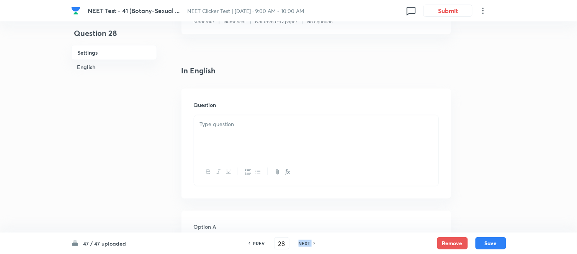
type input "29"
click at [305, 242] on h6 "NEXT" at bounding box center [304, 243] width 12 height 7
checkbox input "false"
type input "30"
click at [305, 242] on h6 "NEXT" at bounding box center [304, 243] width 12 height 7
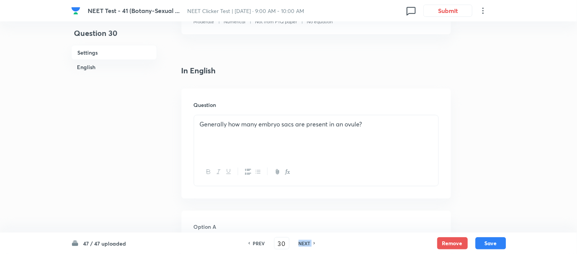
checkbox input "false"
type input "31"
click at [305, 242] on h6 "NEXT" at bounding box center [304, 243] width 12 height 7
checkbox input "false"
type input "32"
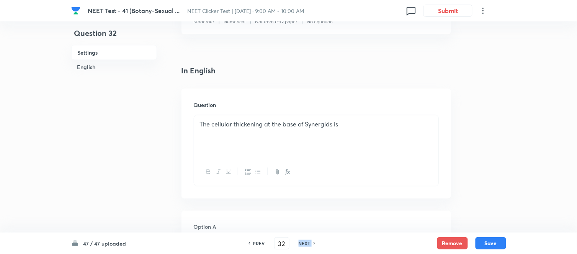
click at [305, 242] on h6 "NEXT" at bounding box center [304, 243] width 12 height 7
checkbox input "false"
type input "33"
click at [305, 242] on h6 "NEXT" at bounding box center [304, 243] width 12 height 7
checkbox input "false"
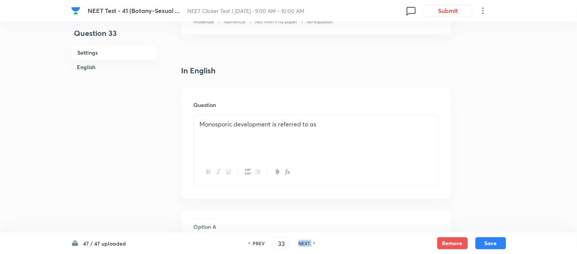
type input "34"
click at [305, 242] on h6 "NEXT" at bounding box center [304, 243] width 12 height 7
checkbox input "false"
type input "35"
checkbox input "true"
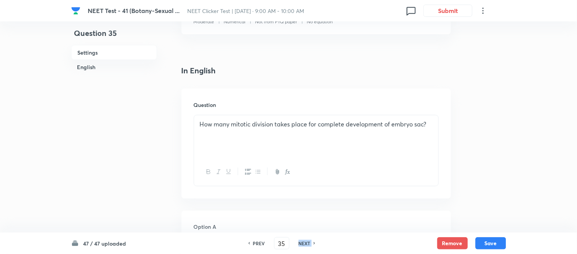
click at [305, 242] on h6 "NEXT" at bounding box center [304, 243] width 12 height 7
type input "36"
click at [305, 242] on h6 "NEXT" at bounding box center [304, 243] width 12 height 7
checkbox input "false"
type input "37"
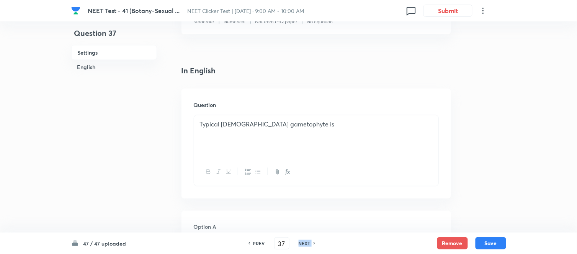
click at [305, 242] on h6 "NEXT" at bounding box center [304, 243] width 12 height 7
checkbox input "false"
type input "38"
click at [305, 242] on h6 "NEXT" at bounding box center [304, 243] width 12 height 7
checkbox input "false"
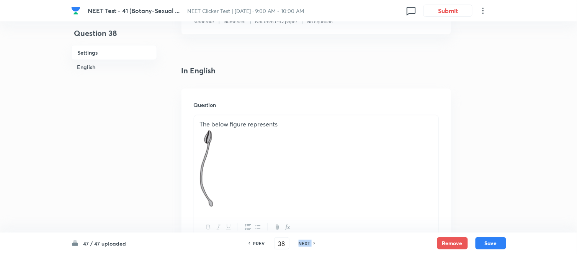
type input "39"
click at [305, 242] on h6 "NEXT" at bounding box center [304, 243] width 12 height 7
checkbox input "false"
type input "40"
click at [305, 242] on h6 "NEXT" at bounding box center [304, 243] width 12 height 7
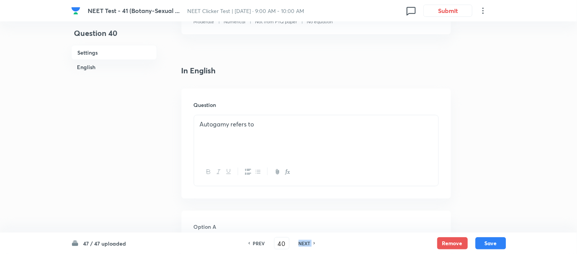
checkbox input "false"
type input "41"
click at [305, 242] on h6 "NEXT" at bounding box center [304, 243] width 12 height 7
checkbox input "false"
type input "42"
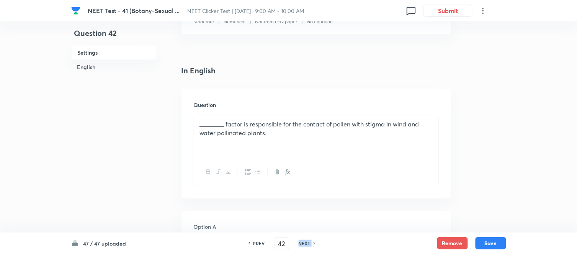
click at [305, 242] on h6 "NEXT" at bounding box center [304, 243] width 12 height 7
checkbox input "false"
type input "43"
click at [305, 242] on h6 "NEXT" at bounding box center [304, 243] width 12 height 7
checkbox input "false"
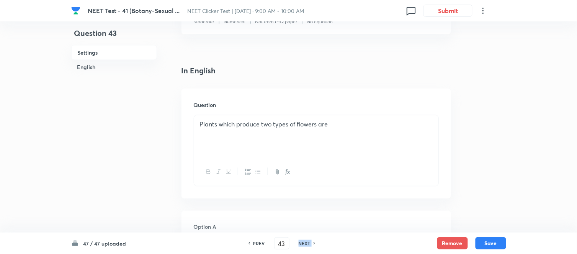
type input "44"
click at [305, 242] on h6 "NEXT" at bounding box center [304, 243] width 12 height 7
checkbox input "false"
type input "45"
click at [305, 242] on h6 "NEXT" at bounding box center [304, 243] width 12 height 7
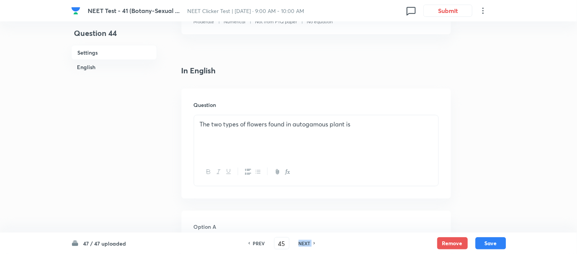
checkbox input "false"
type input "46"
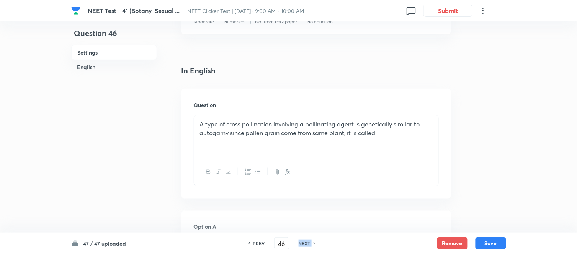
click at [305, 242] on h6 "NEXT" at bounding box center [304, 243] width 12 height 7
checkbox input "false"
type input "47"
checkbox input "true"
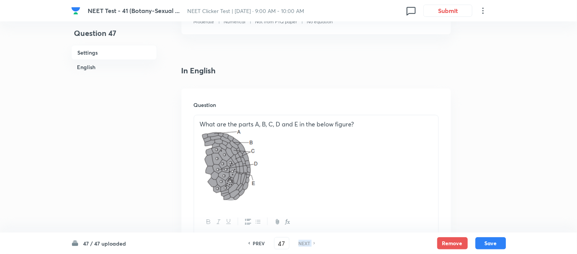
click at [305, 242] on h6 "NEXT" at bounding box center [304, 243] width 12 height 7
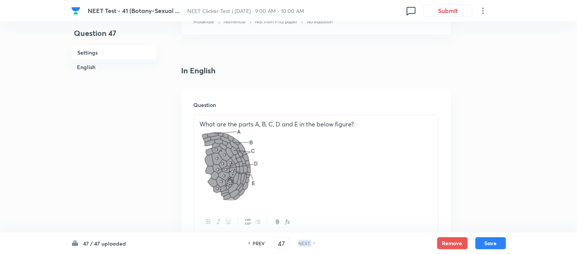
click at [305, 242] on h6 "NEXT" at bounding box center [304, 243] width 12 height 7
